Goal: Participate in discussion: Engage in conversation with other users on a specific topic

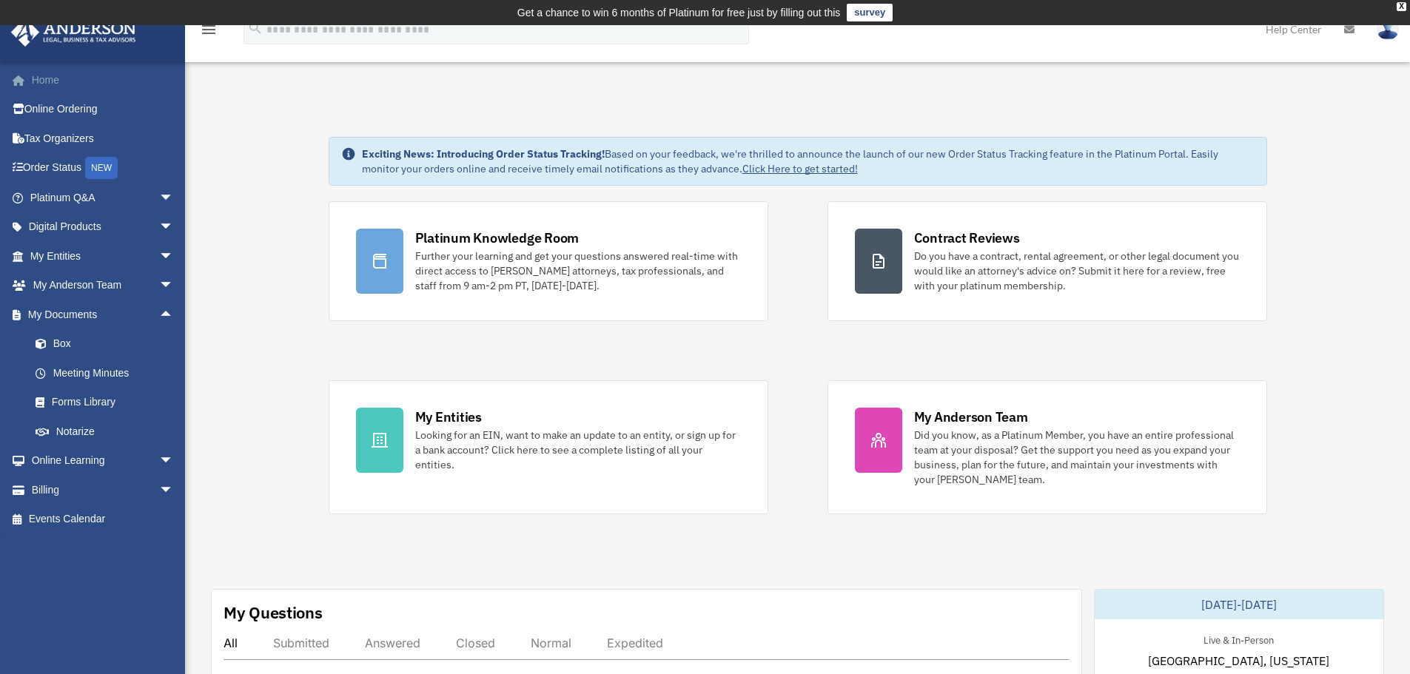
click at [54, 78] on link "Home" at bounding box center [103, 80] width 186 height 30
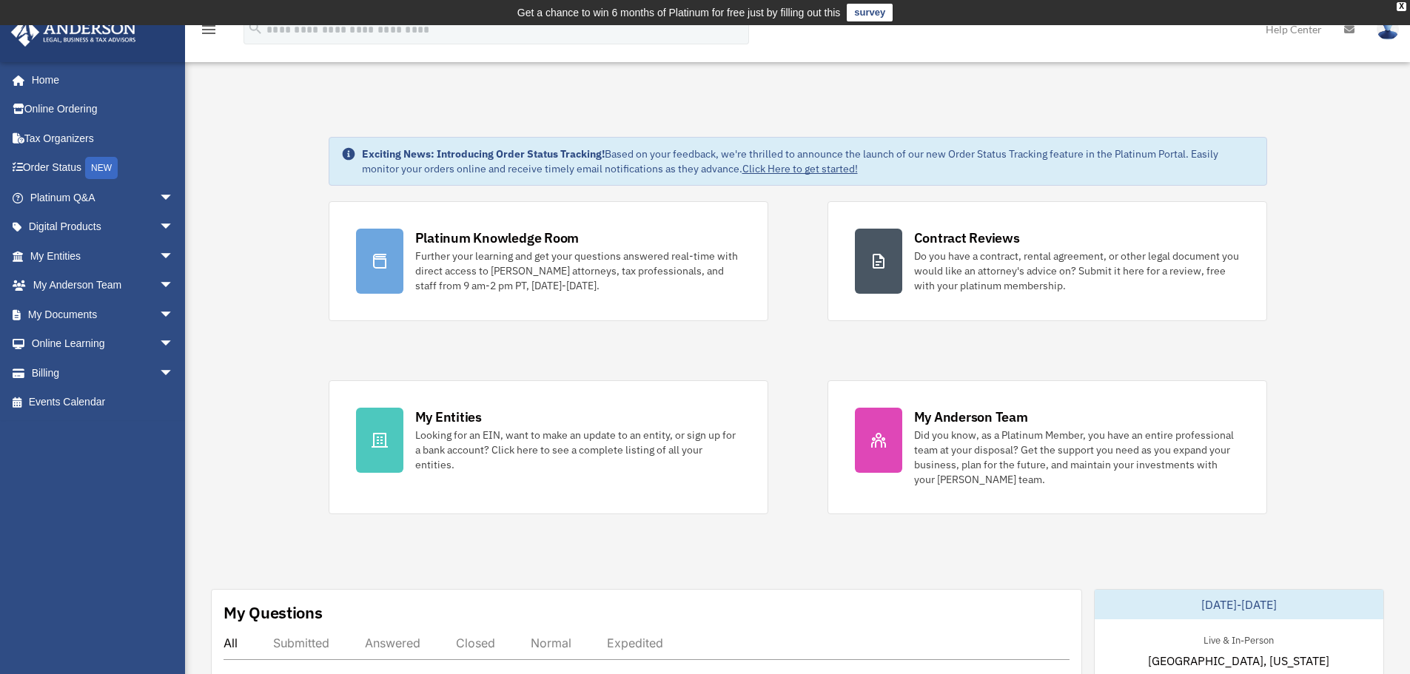
click at [792, 369] on div "Platinum Knowledge Room Further your learning and get your questions answered r…" at bounding box center [798, 357] width 938 height 313
click at [795, 344] on div "Platinum Knowledge Room Further your learning and get your questions answered r…" at bounding box center [798, 357] width 938 height 313
click at [335, 349] on div "Platinum Knowledge Room Further your learning and get your questions answered r…" at bounding box center [798, 357] width 938 height 313
click at [804, 349] on div "Platinum Knowledge Room Further your learning and get your questions answered r…" at bounding box center [798, 357] width 938 height 313
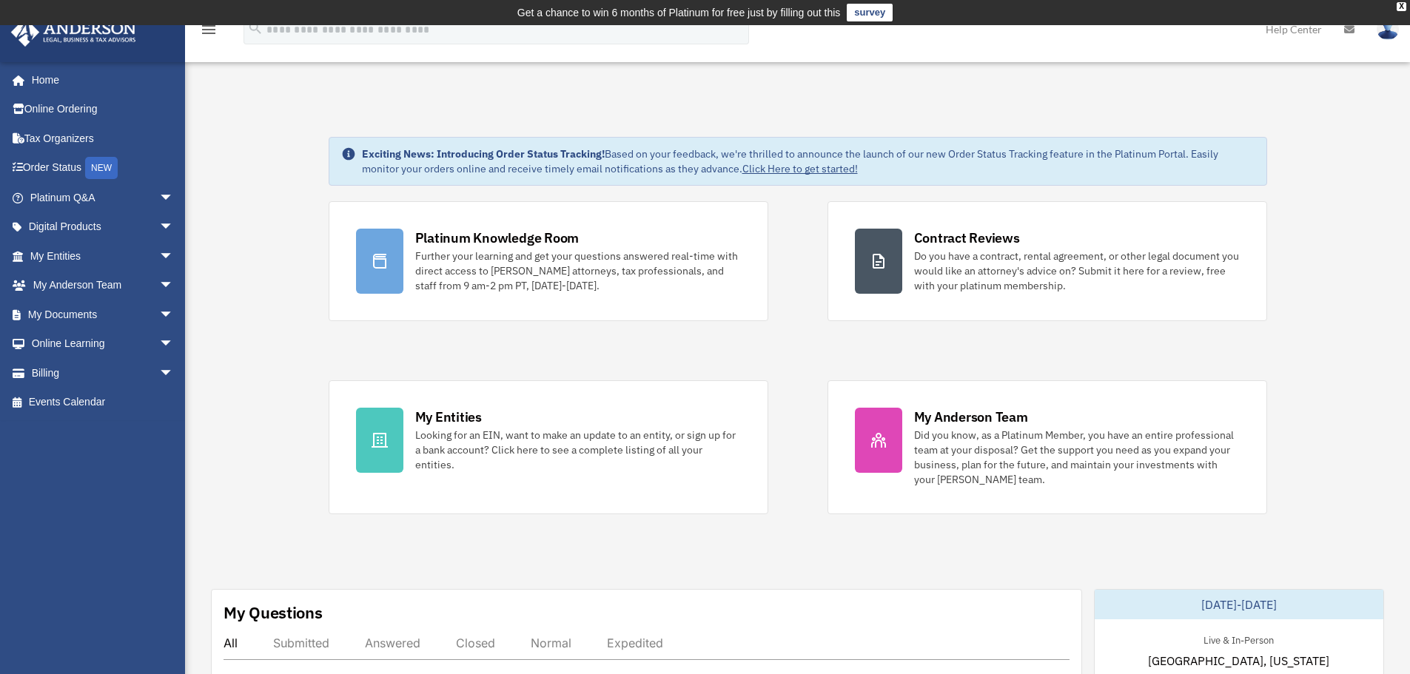
click at [801, 354] on div "Platinum Knowledge Room Further your learning and get your questions answered r…" at bounding box center [798, 357] width 938 height 313
click at [159, 201] on span "arrow_drop_down" at bounding box center [174, 198] width 30 height 30
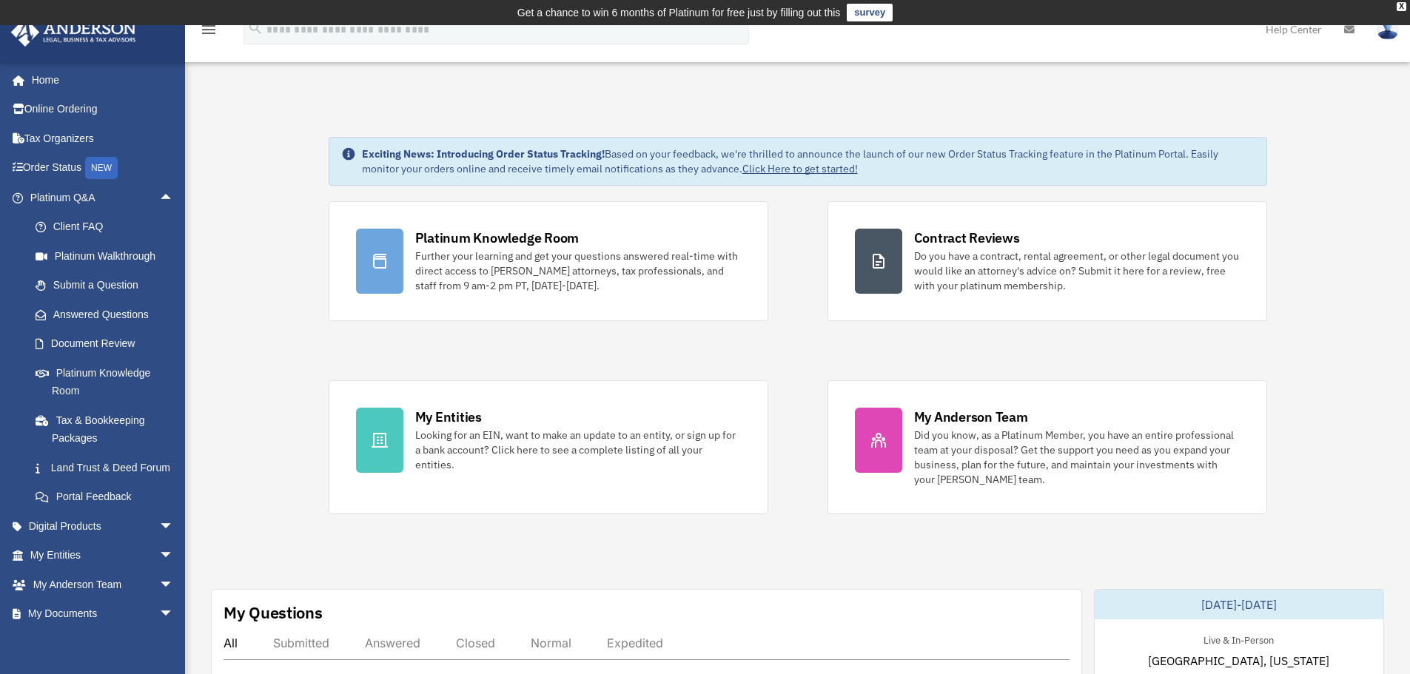
click at [159, 542] on span "arrow_drop_down" at bounding box center [174, 526] width 30 height 30
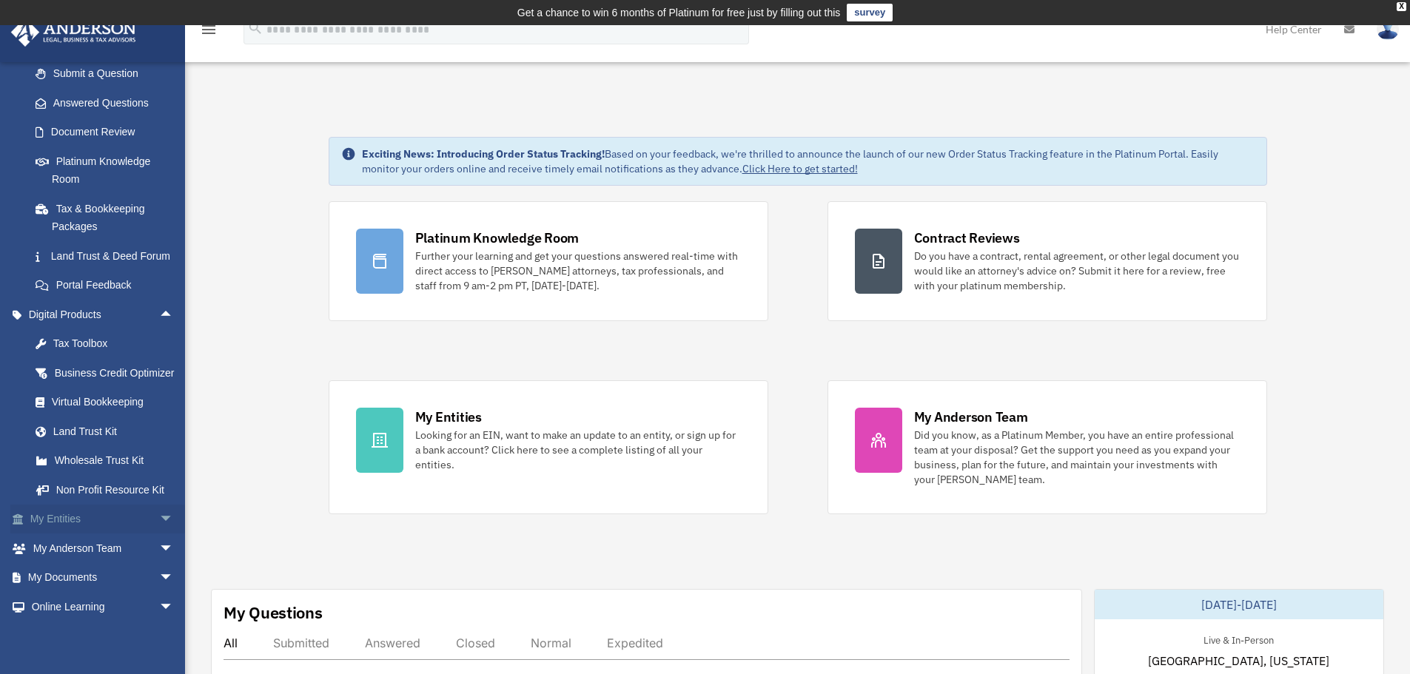
scroll to position [222, 0]
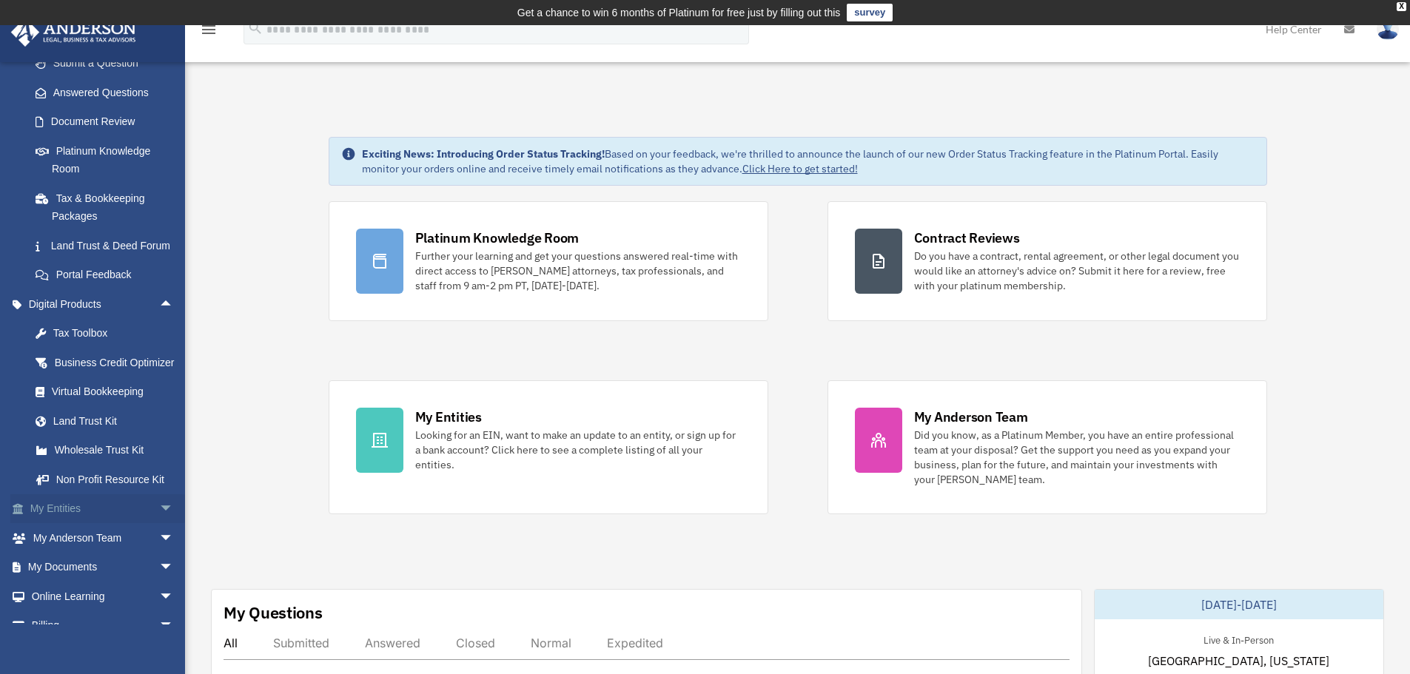
click at [159, 525] on span "arrow_drop_down" at bounding box center [174, 509] width 30 height 30
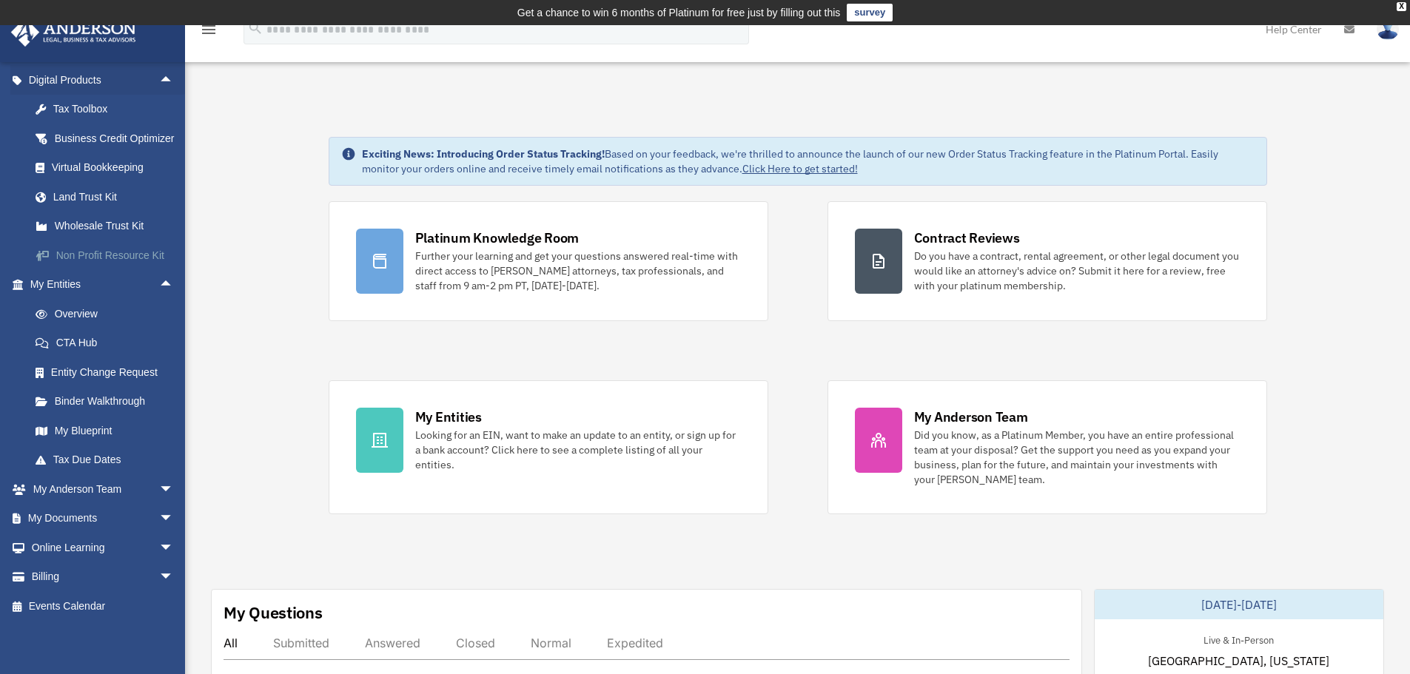
scroll to position [482, 0]
click at [159, 551] on span "arrow_drop_down" at bounding box center [174, 548] width 30 height 30
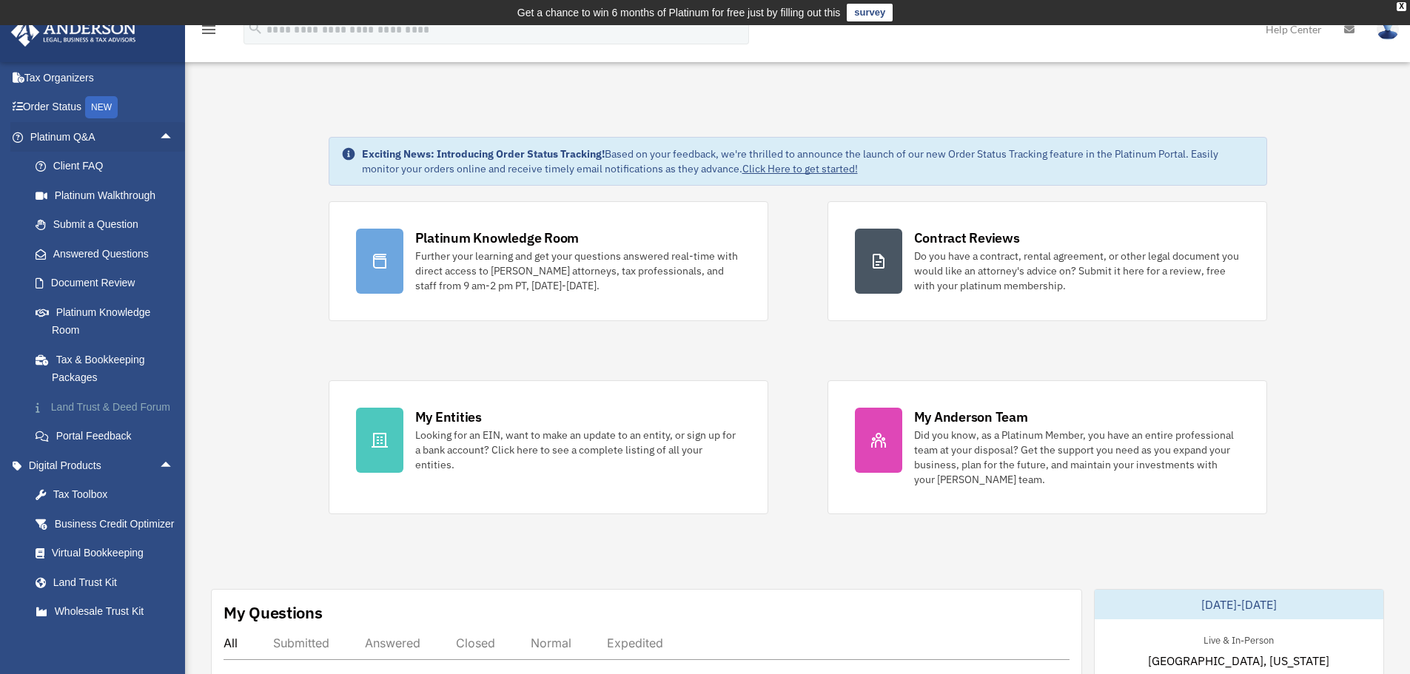
scroll to position [52, 0]
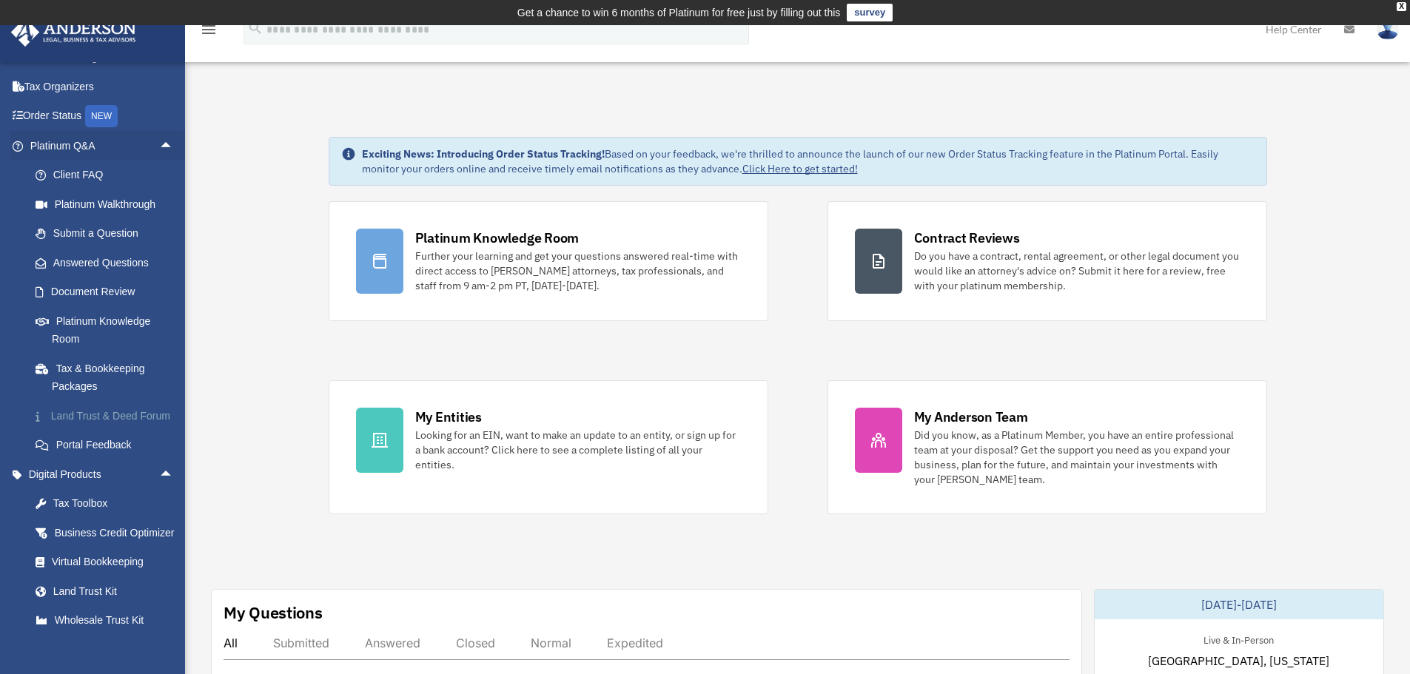
click at [115, 417] on link "Land Trust & Deed Forum" at bounding box center [108, 416] width 175 height 30
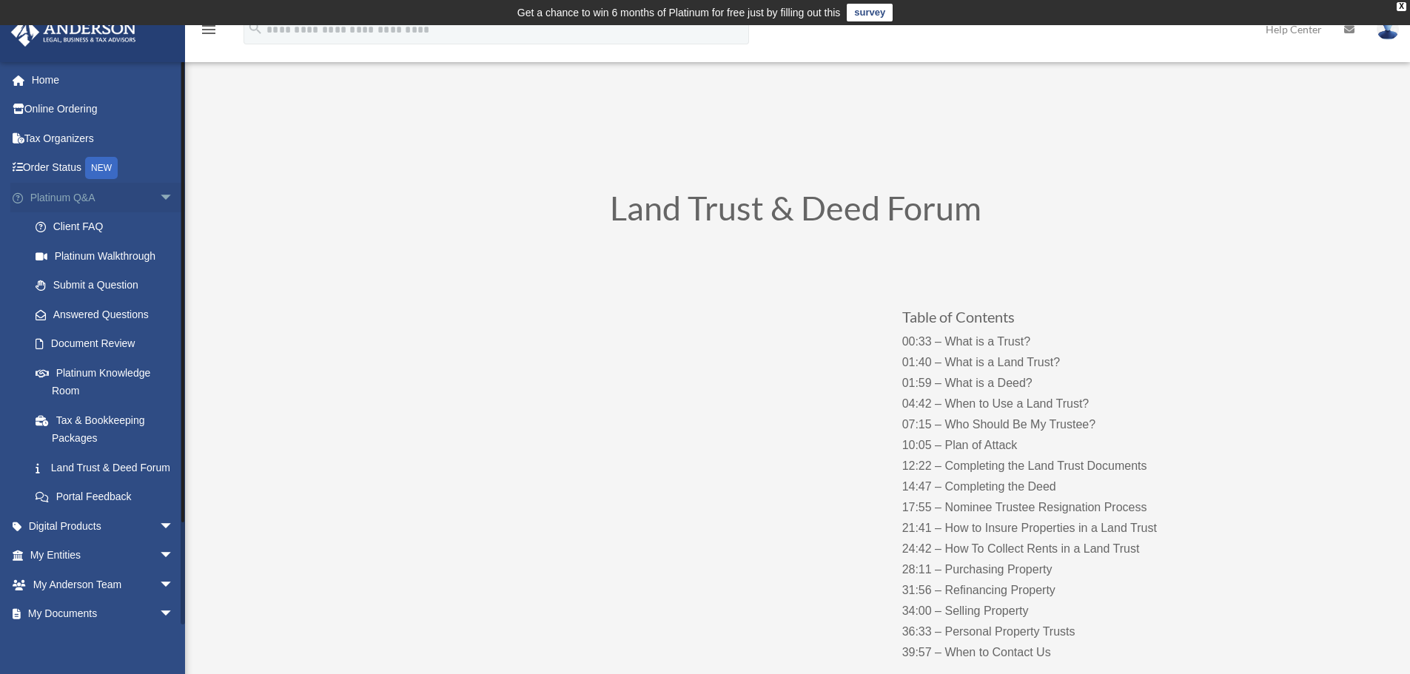
click at [159, 195] on span "arrow_drop_down" at bounding box center [174, 198] width 30 height 30
